Goal: Task Accomplishment & Management: Use online tool/utility

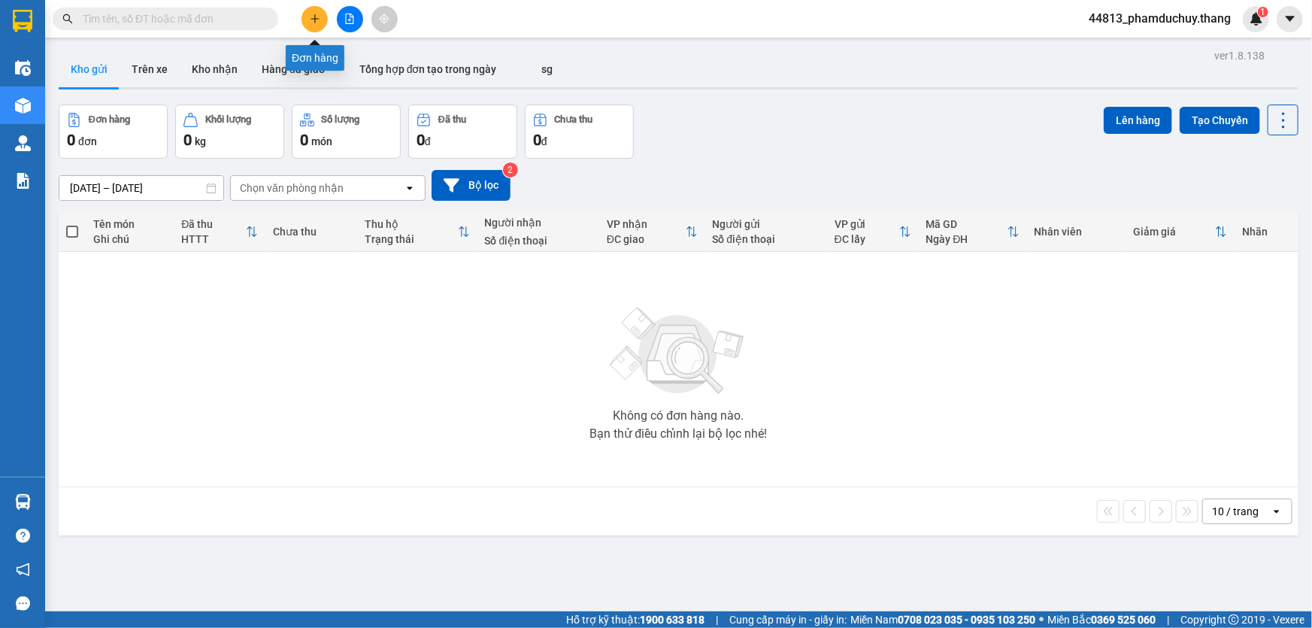
click at [319, 17] on icon "plus" at bounding box center [315, 19] width 11 height 11
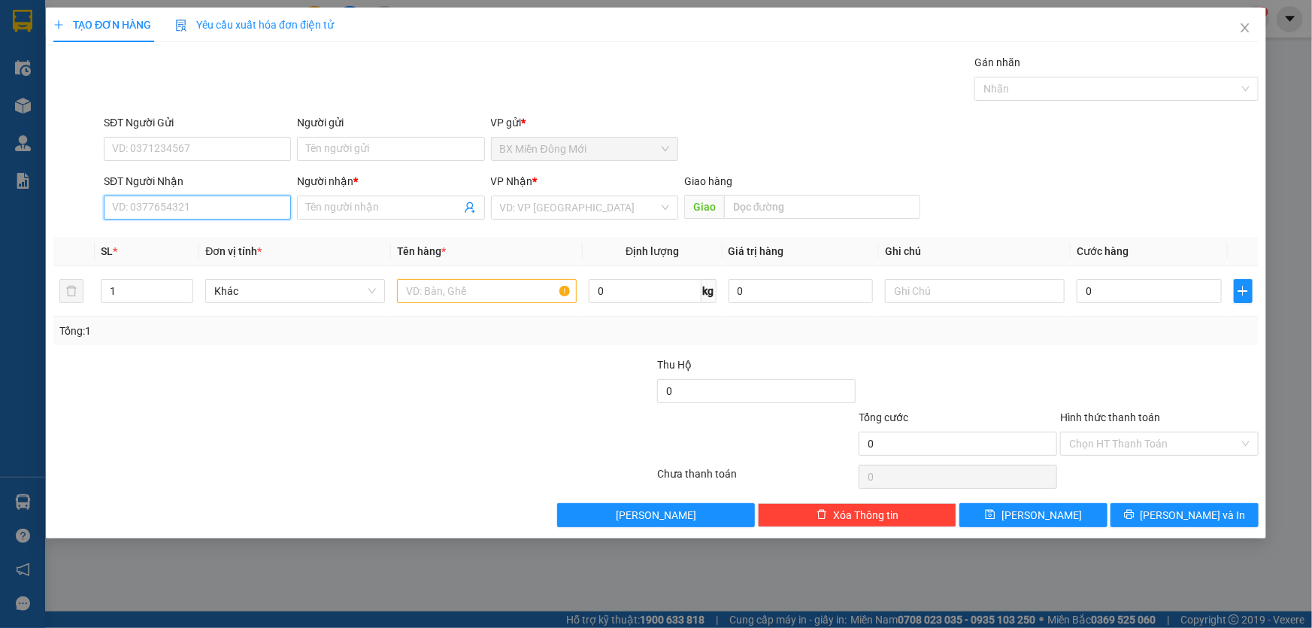
click at [235, 210] on input "SĐT Người Nhận" at bounding box center [197, 207] width 187 height 24
click at [430, 285] on input "text" at bounding box center [487, 291] width 180 height 24
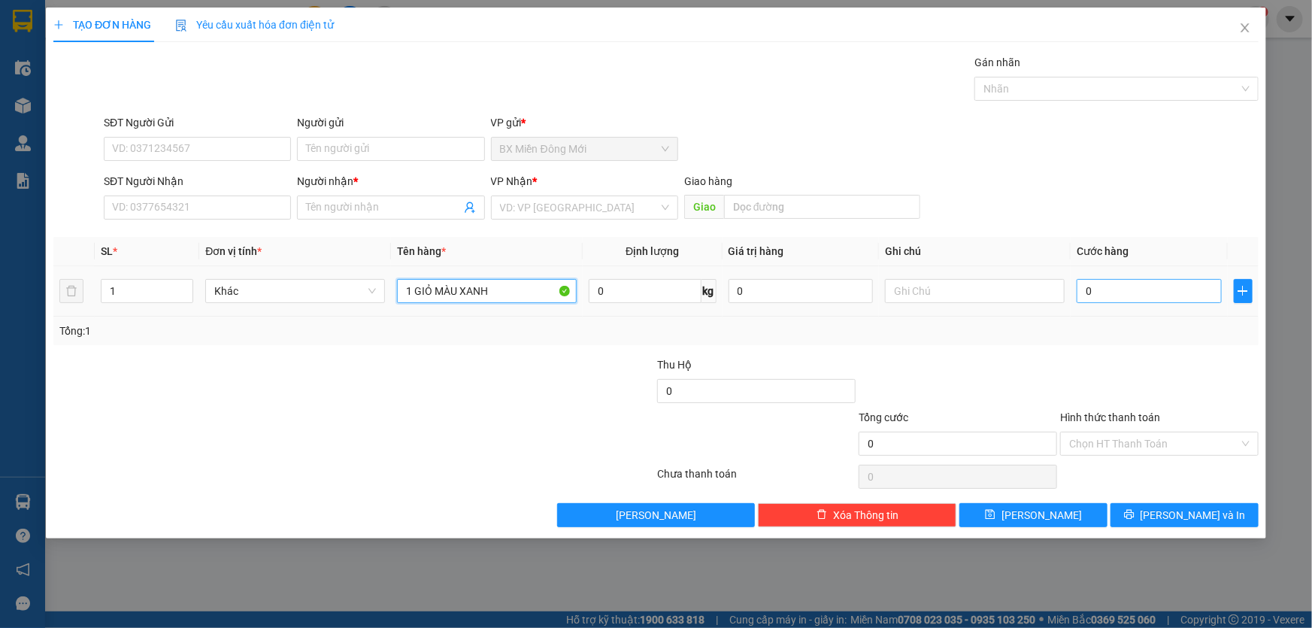
type input "1 GIỎ MÀU XANH"
type input "7"
type input "70"
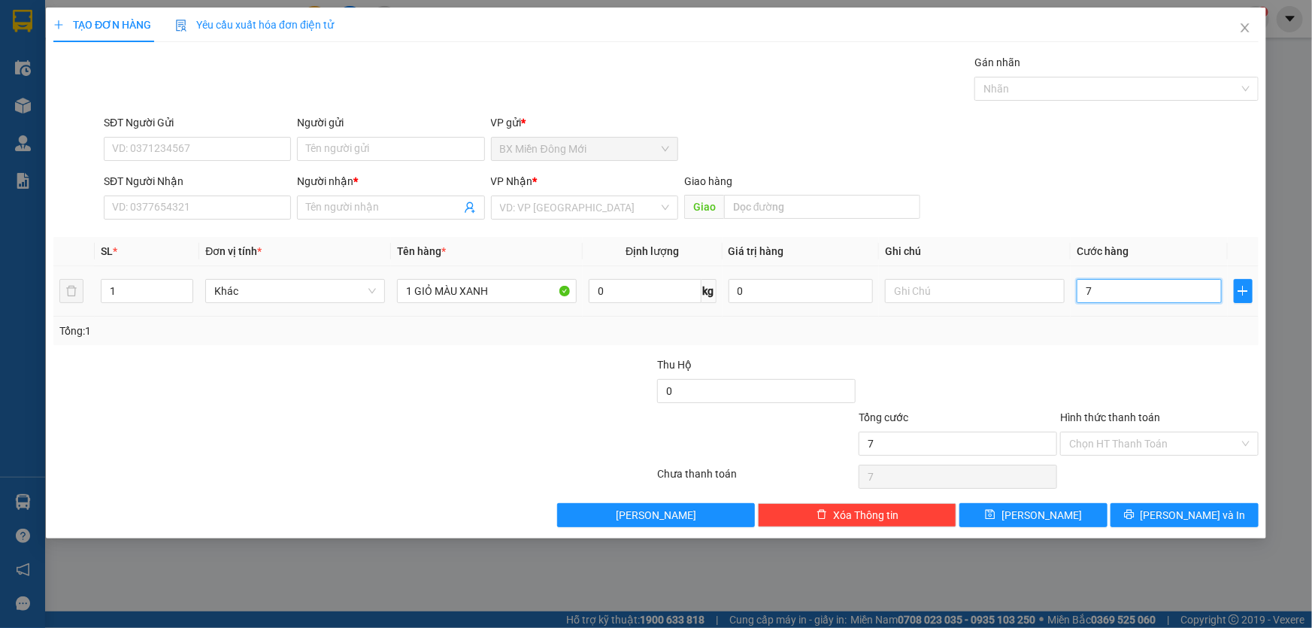
type input "70"
type input "70.000"
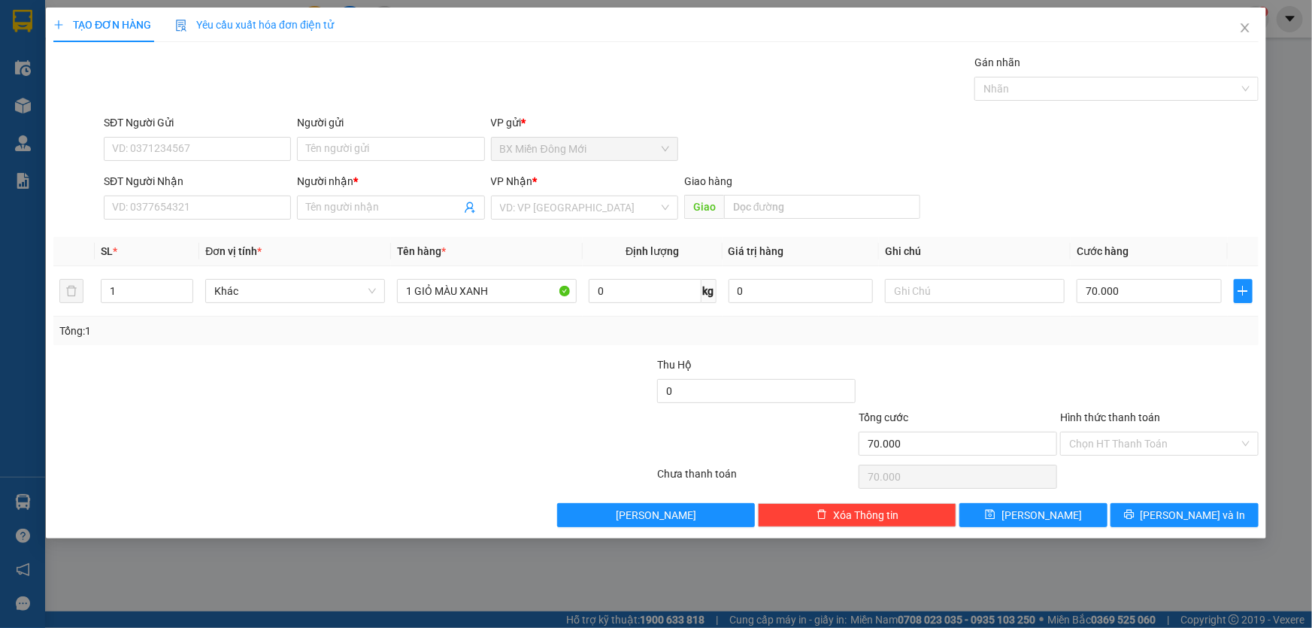
drag, startPoint x: 1043, startPoint y: 382, endPoint x: 727, endPoint y: 273, distance: 334.7
click at [1043, 381] on div at bounding box center [957, 382] width 201 height 53
click at [250, 208] on input "SĐT Người Nhận" at bounding box center [197, 207] width 187 height 24
type input "0944845961"
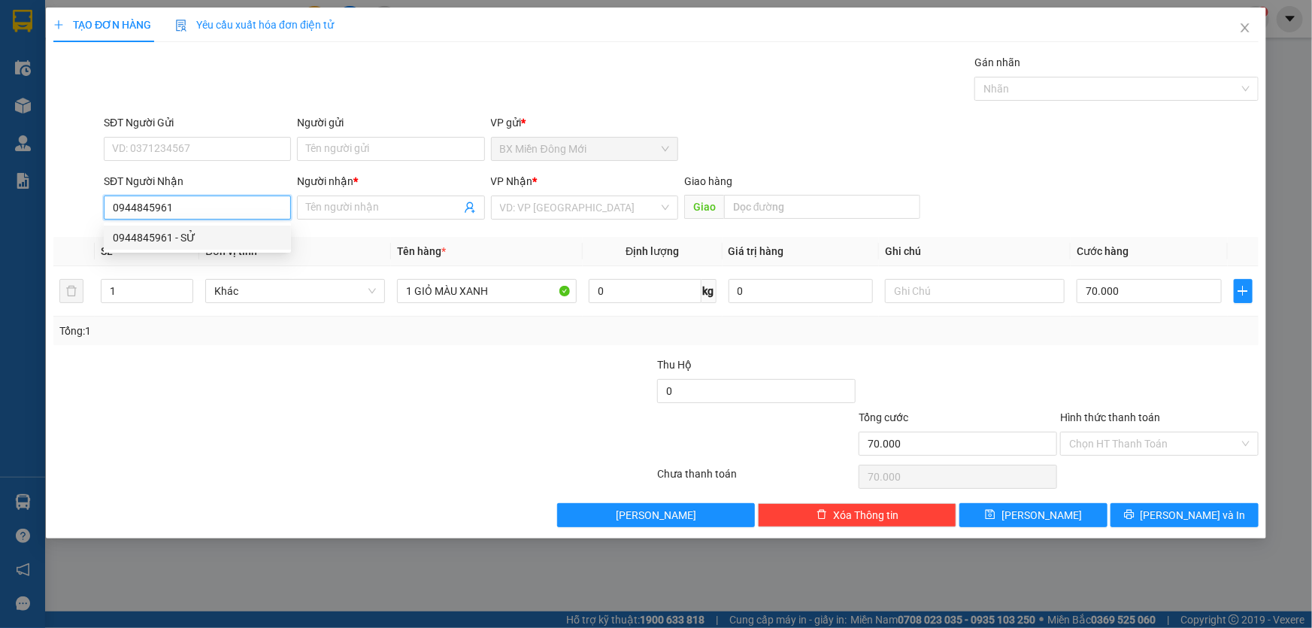
drag, startPoint x: 204, startPoint y: 241, endPoint x: 217, endPoint y: 241, distance: 12.8
click at [208, 241] on div "0944845961 - SỬ" at bounding box center [197, 237] width 169 height 17
type input "SỬ"
type input "[PERSON_NAME]"
type input "0944845961"
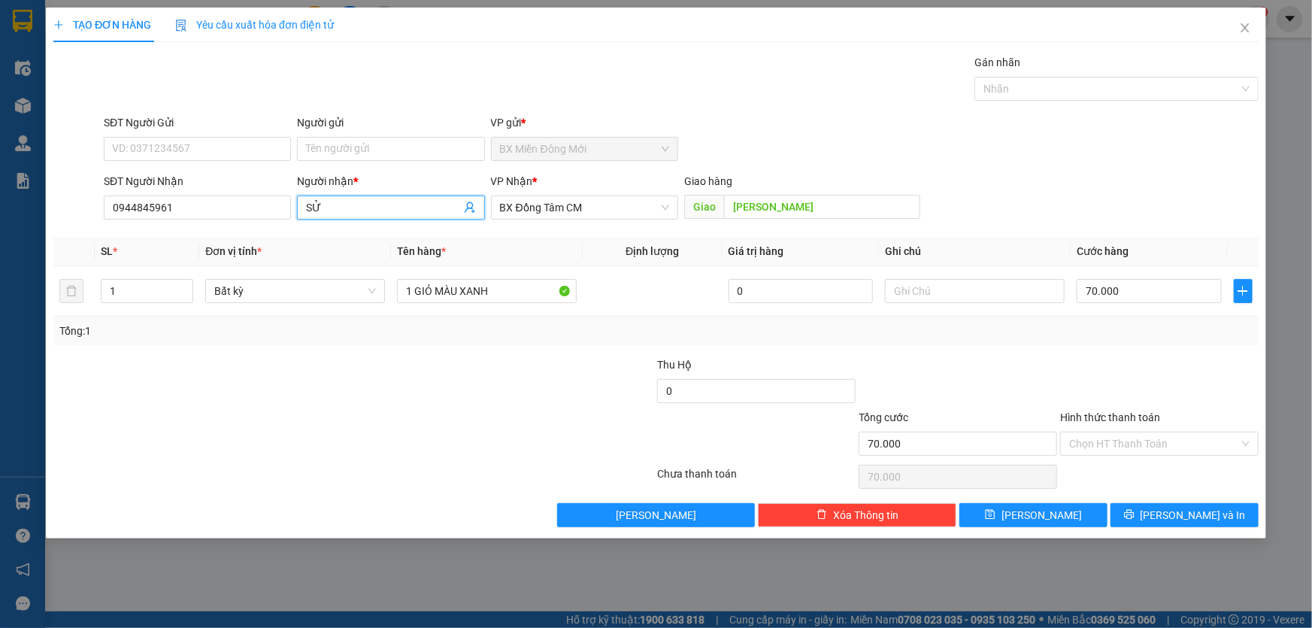
click at [344, 204] on input "SỬ" at bounding box center [383, 207] width 154 height 17
click at [1137, 444] on input "Hình thức thanh toán" at bounding box center [1154, 443] width 170 height 23
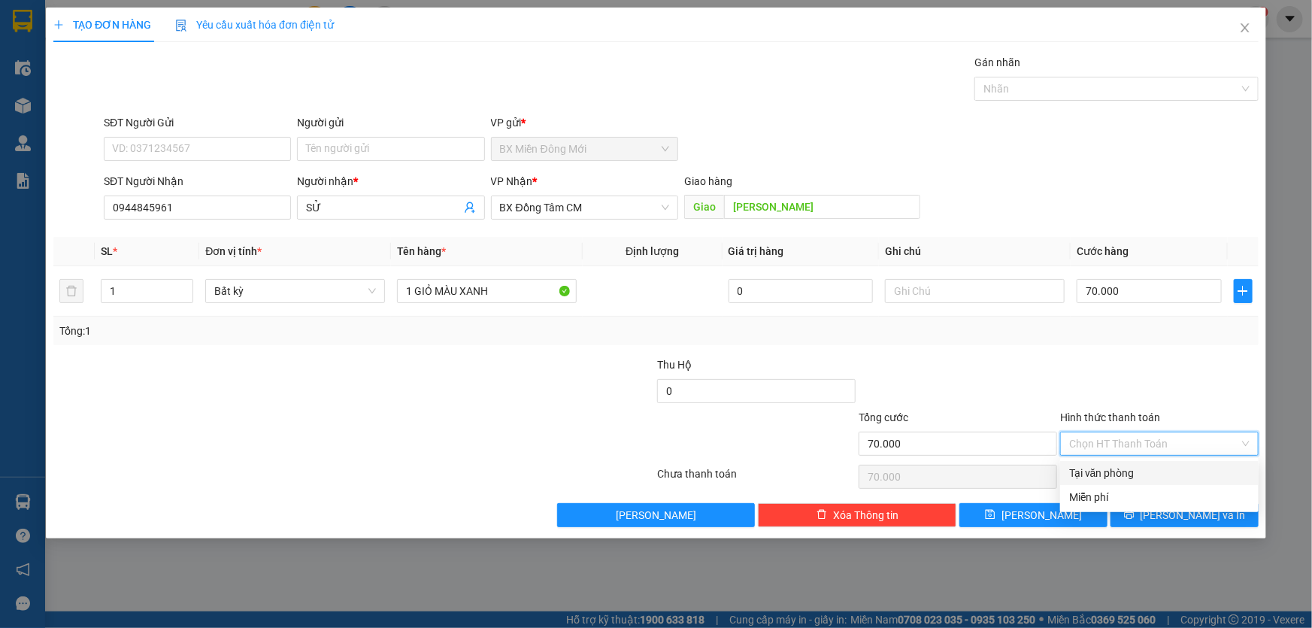
click at [1113, 474] on div "Tại văn phòng" at bounding box center [1159, 473] width 180 height 17
type input "0"
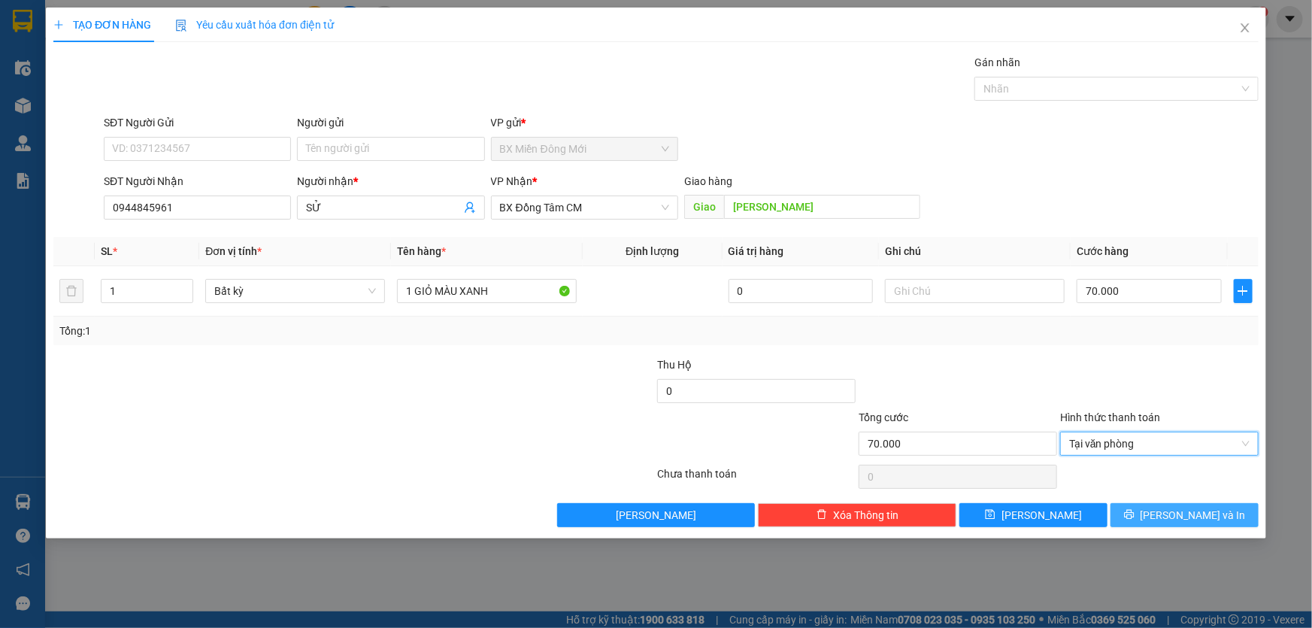
click at [1134, 514] on icon "printer" at bounding box center [1129, 514] width 11 height 11
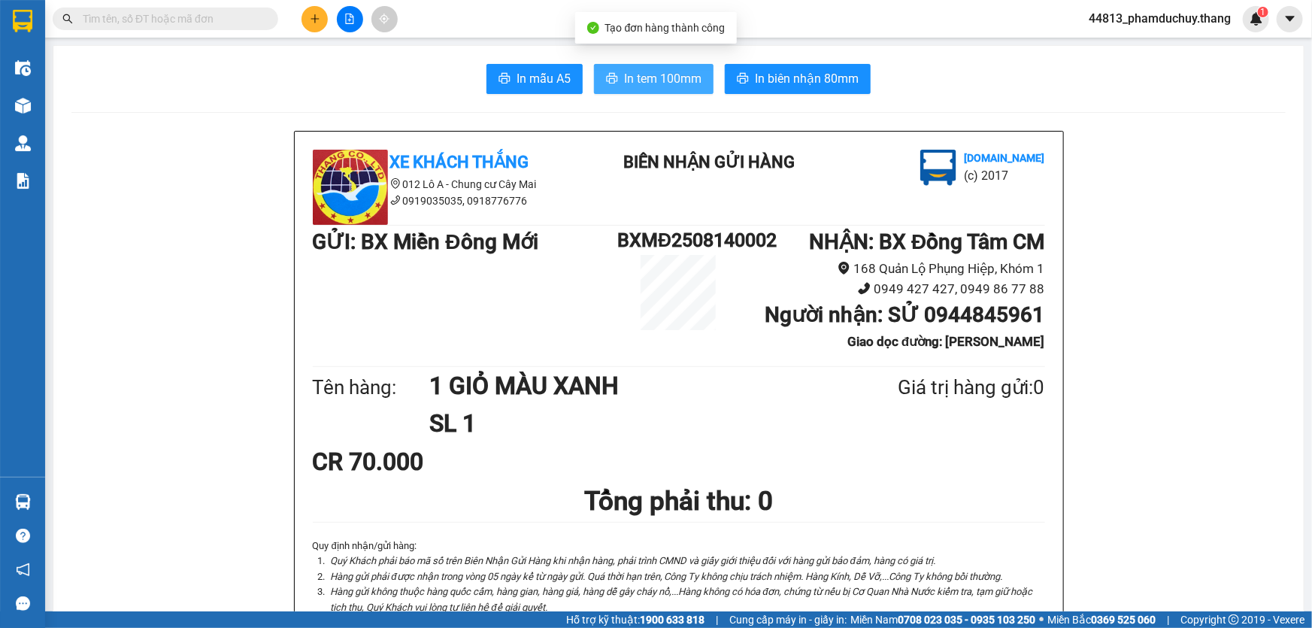
click at [600, 74] on button "In tem 100mm" at bounding box center [654, 79] width 120 height 30
click at [774, 83] on span "In biên nhận 80mm" at bounding box center [807, 78] width 104 height 19
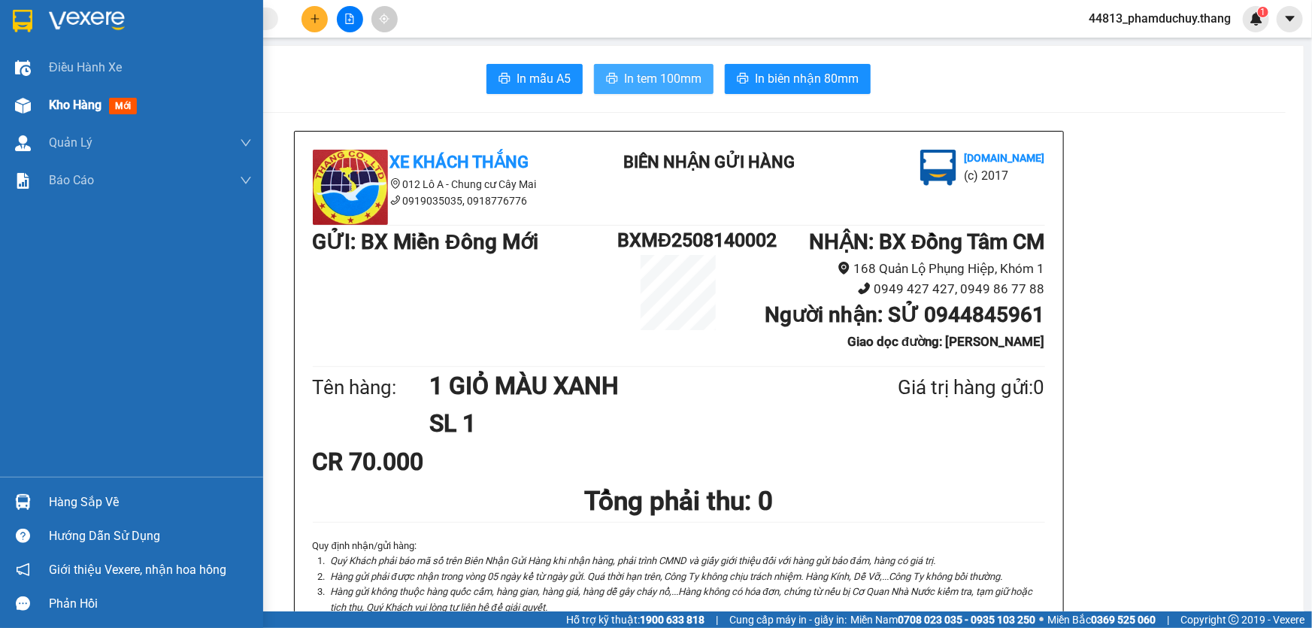
click at [78, 103] on span "Kho hàng" at bounding box center [75, 105] width 53 height 14
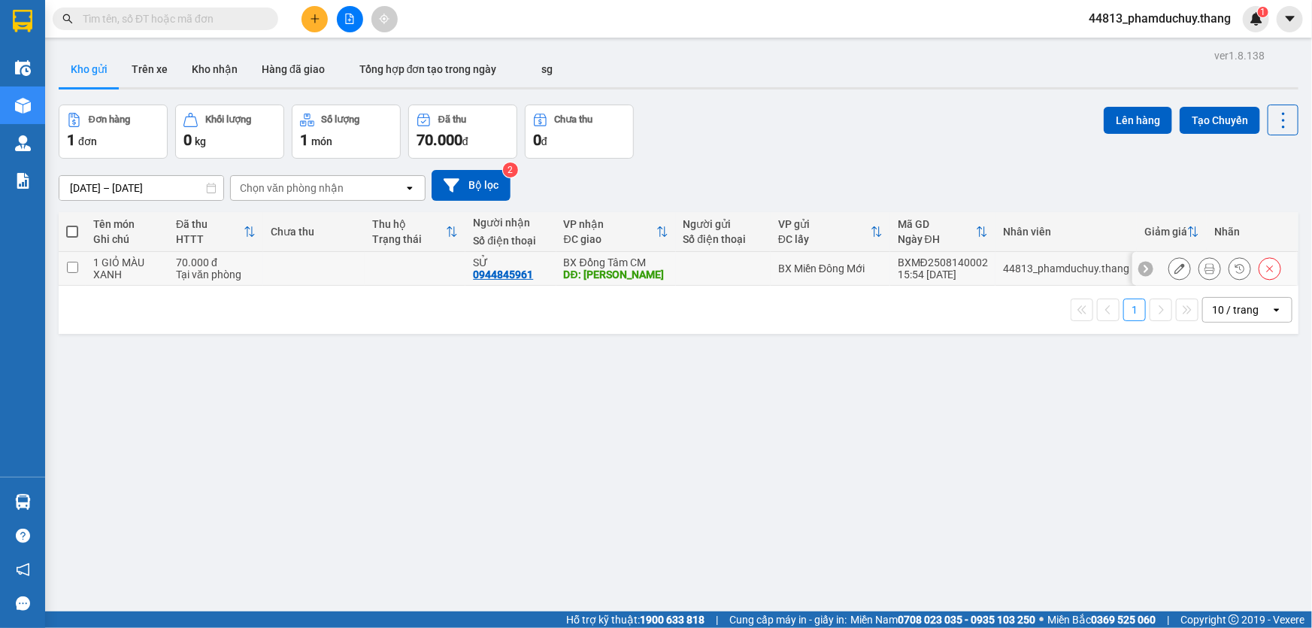
click at [77, 268] on input "checkbox" at bounding box center [72, 267] width 11 height 11
checkbox input "true"
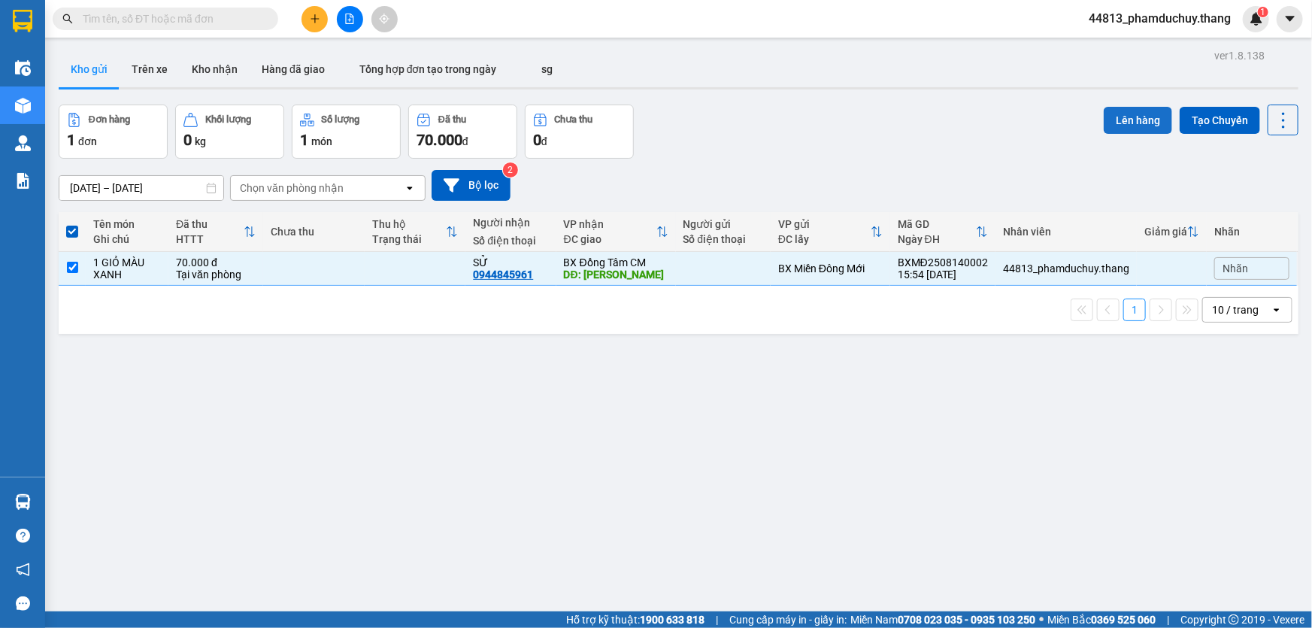
click at [1114, 128] on button "Lên hàng" at bounding box center [1138, 120] width 68 height 27
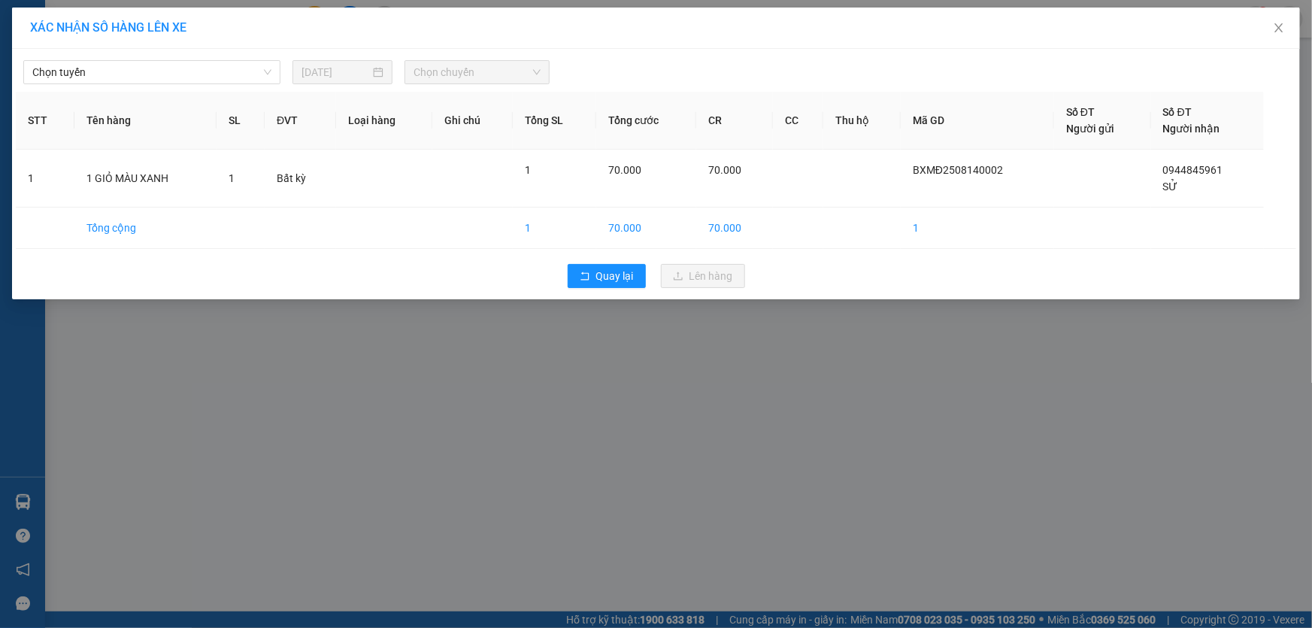
drag, startPoint x: 233, startPoint y: 74, endPoint x: 220, endPoint y: 84, distance: 16.1
click at [232, 74] on span "Chọn tuyến" at bounding box center [151, 72] width 239 height 23
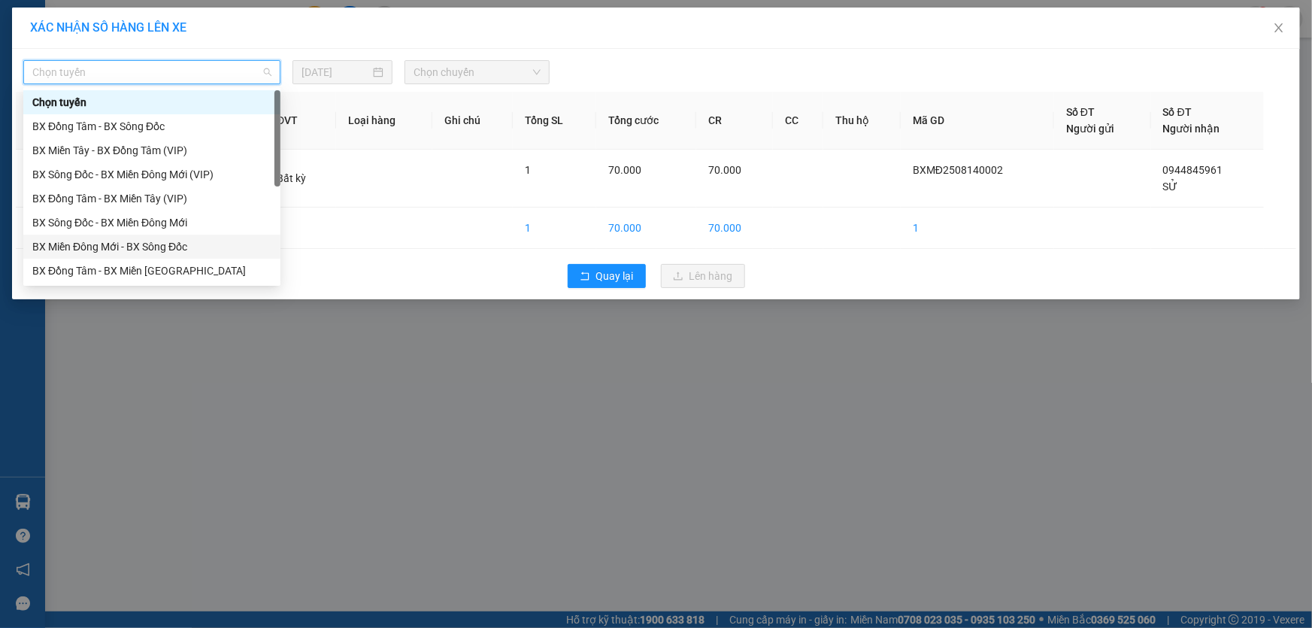
click at [130, 246] on div "BX Miền Đông Mới - BX Sông Đốc" at bounding box center [151, 246] width 239 height 17
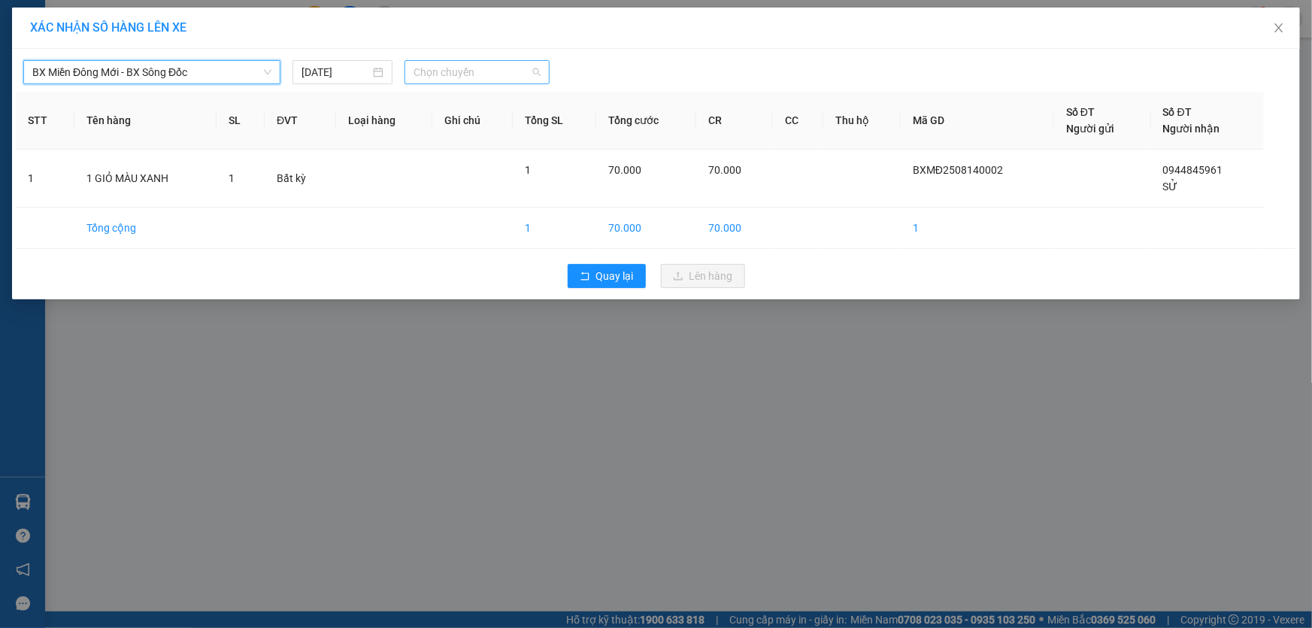
click at [489, 77] on span "Chọn chuyến" at bounding box center [476, 72] width 127 height 23
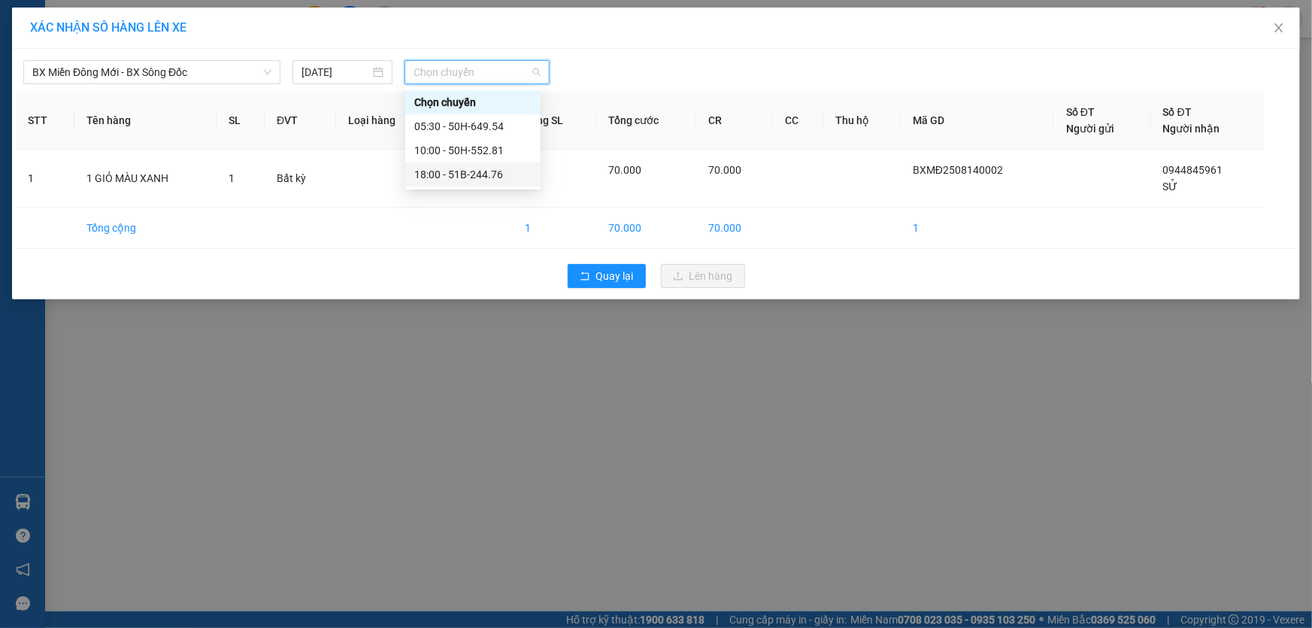
click at [459, 168] on div "18:00 - 51B-244.76" at bounding box center [472, 174] width 117 height 17
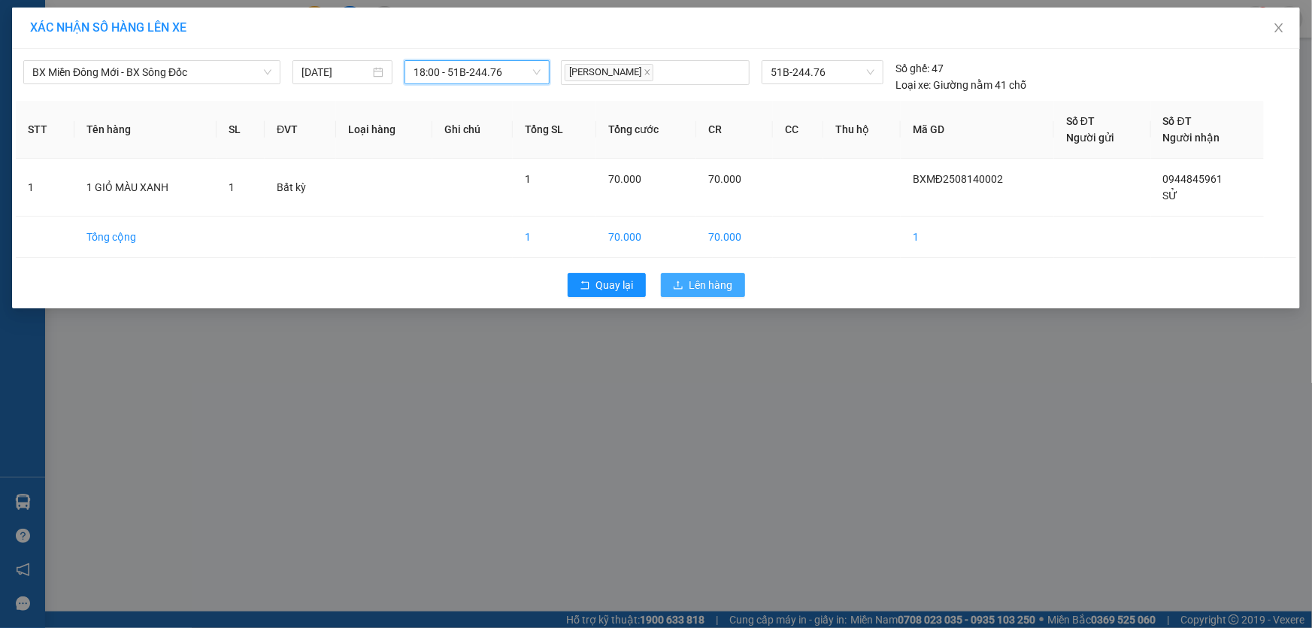
click at [695, 280] on span "Lên hàng" at bounding box center [711, 285] width 44 height 17
